Goal: Check status

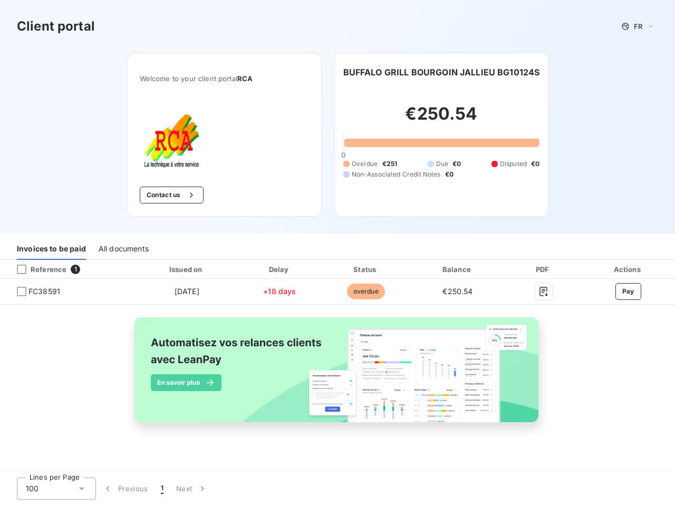
click at [337, 253] on div "Invoices to be paid All documents" at bounding box center [337, 249] width 675 height 22
click at [638, 26] on span "FR" at bounding box center [638, 26] width 8 height 8
click at [170, 195] on button "Contact us" at bounding box center [172, 195] width 64 height 17
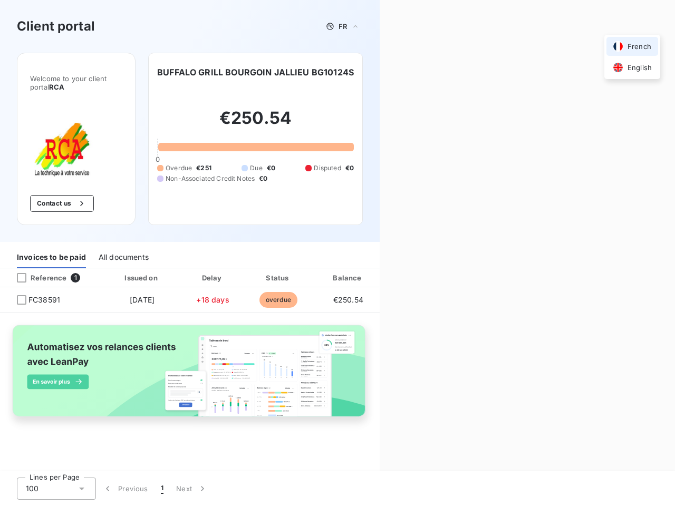
click at [442, 72] on div "Contact us Fill out the form below, and a member of our team will get back to y…" at bounding box center [527, 253] width 295 height 506
click at [51, 249] on div "Invoices to be paid" at bounding box center [51, 257] width 69 height 22
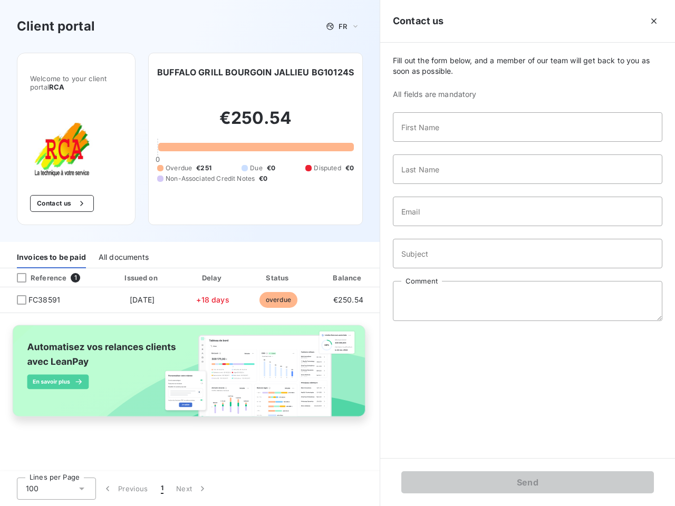
click at [123, 249] on div "All documents" at bounding box center [124, 257] width 50 height 22
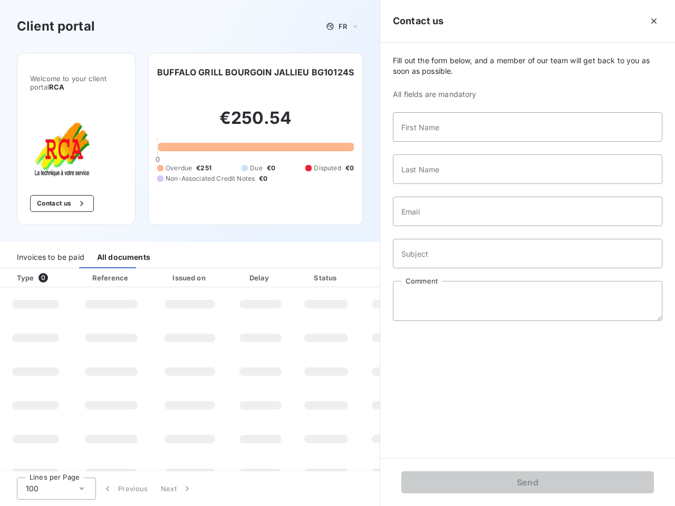
click at [67, 269] on th "Type 0" at bounding box center [35, 277] width 71 height 19
click at [22, 269] on th "Type 0" at bounding box center [35, 277] width 71 height 19
click at [186, 269] on th "Issued on" at bounding box center [189, 277] width 77 height 19
click at [279, 269] on th "Delay" at bounding box center [260, 277] width 64 height 19
